Goal: Task Accomplishment & Management: Manage account settings

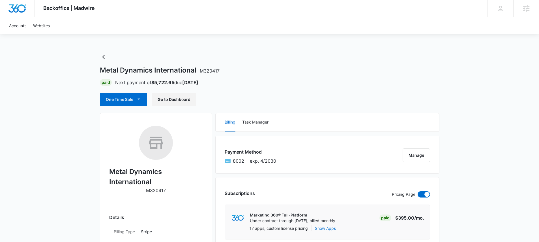
click at [169, 100] on button "Go to Dashboard" at bounding box center [174, 100] width 45 height 14
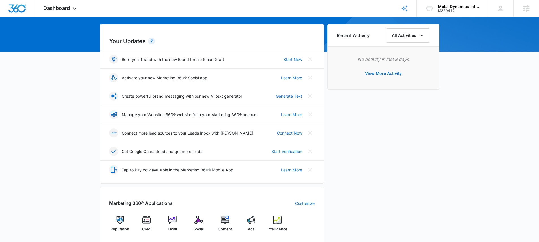
scroll to position [81, 0]
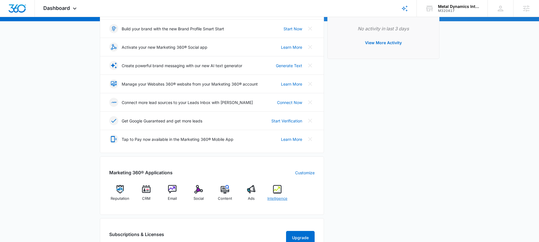
click at [278, 190] on img at bounding box center [277, 189] width 8 height 8
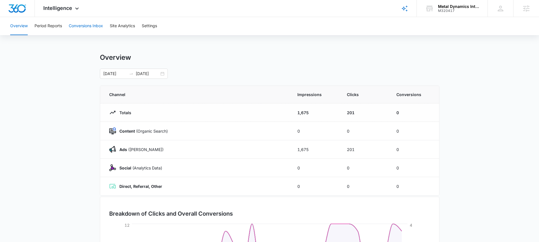
click at [78, 22] on button "Conversions Inbox" at bounding box center [86, 26] width 34 height 18
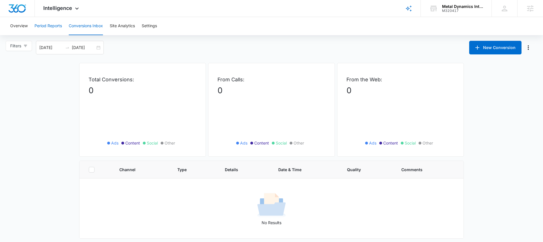
click at [56, 26] on button "Period Reports" at bounding box center [48, 26] width 27 height 18
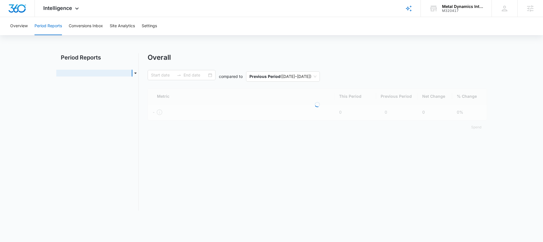
type input "07/12/2025"
type input "08/11/2025"
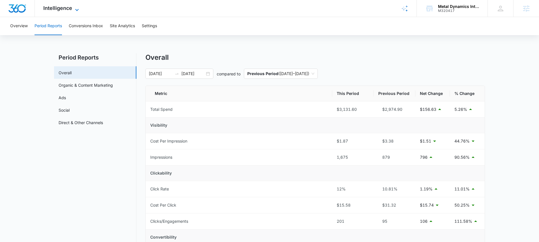
click at [67, 7] on span "Intelligence" at bounding box center [57, 8] width 29 height 6
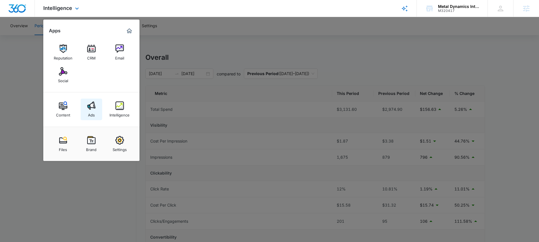
click at [91, 110] on div "Ads" at bounding box center [91, 113] width 7 height 7
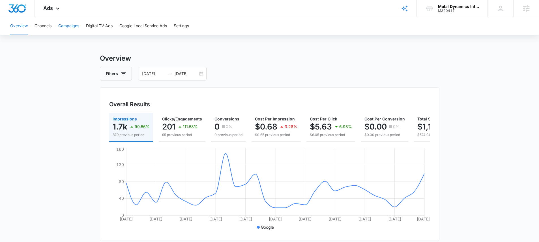
click at [71, 20] on button "Campaigns" at bounding box center [68, 26] width 21 height 18
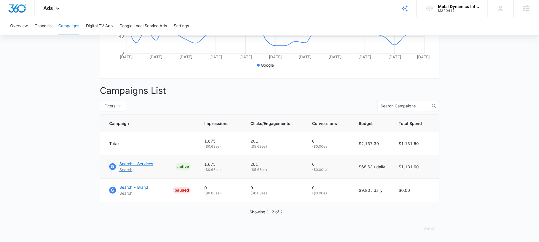
click at [139, 163] on p "Search - Services" at bounding box center [136, 163] width 34 height 6
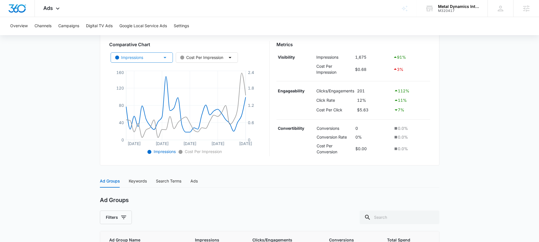
scroll to position [74, 0]
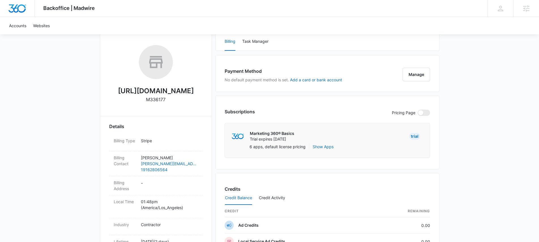
scroll to position [126, 0]
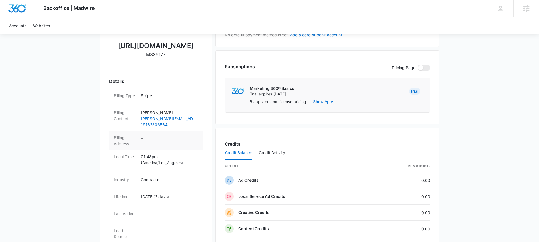
click at [150, 139] on dd "-" at bounding box center [169, 140] width 57 height 12
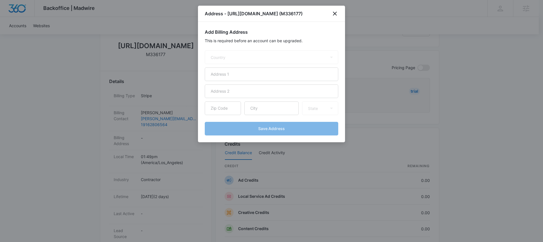
select select "US"
click at [246, 77] on input "text" at bounding box center [272, 74] width 134 height 14
paste input "[STREET_ADDRESS]"
type input "[STREET_ADDRESS]"
click at [265, 108] on input "text" at bounding box center [271, 108] width 54 height 14
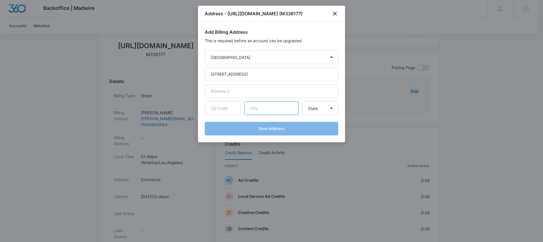
paste input "citrus heights"
type input "citrus heights"
click at [331, 112] on select "State Alaska Alabama Arkansas American Samoa Arizona California Colorado Connec…" at bounding box center [320, 108] width 36 height 14
select select "CA"
click at [302, 101] on select "State Alaska Alabama Arkansas American Samoa Arizona California Colorado Connec…" at bounding box center [320, 108] width 36 height 14
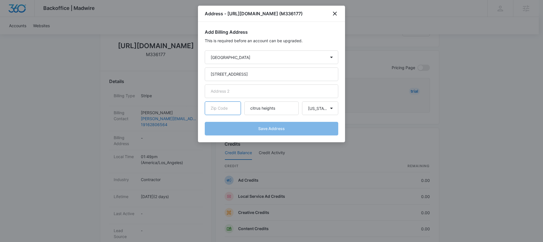
click at [224, 109] on input "text" at bounding box center [223, 108] width 36 height 14
paste input "95610"
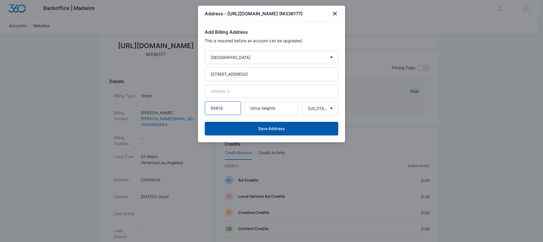
type input "95610"
click at [285, 129] on button "Save Address" at bounding box center [272, 129] width 134 height 14
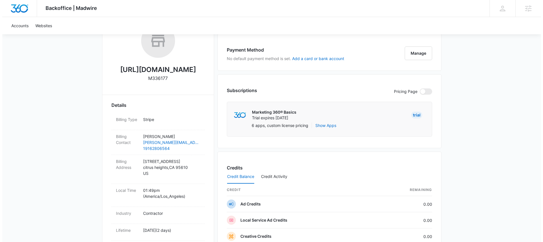
scroll to position [76, 0]
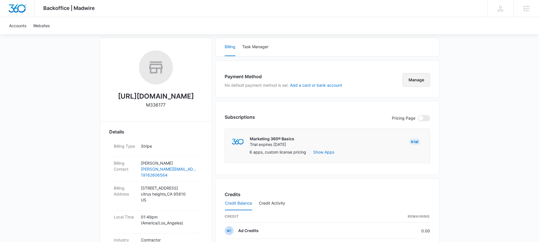
click at [422, 83] on button "Manage" at bounding box center [416, 80] width 27 height 14
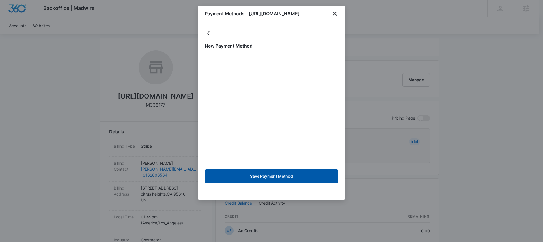
click at [272, 173] on button "Save Payment Method" at bounding box center [272, 176] width 134 height 14
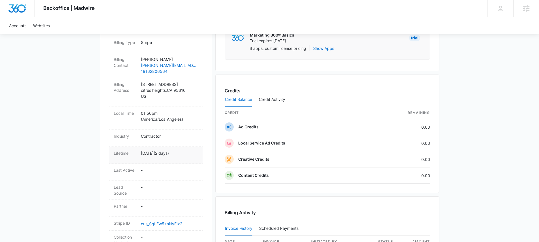
scroll to position [198, 0]
